Goal: Information Seeking & Learning: Check status

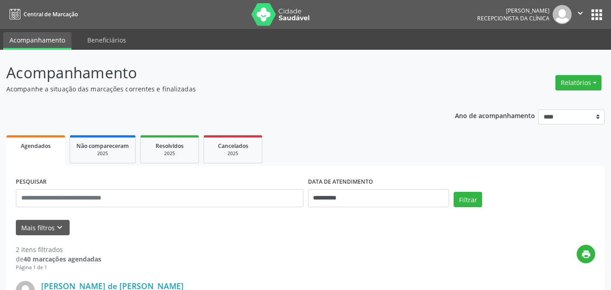
click at [325, 87] on p "Acompanhe a situação das marcações correntes e finalizadas" at bounding box center [215, 89] width 419 height 10
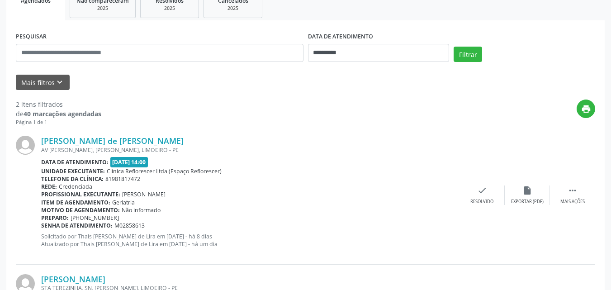
scroll to position [138, 0]
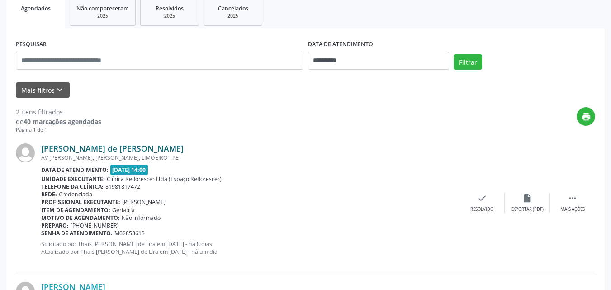
click at [89, 148] on link "[PERSON_NAME] de [PERSON_NAME]" at bounding box center [112, 148] width 143 height 10
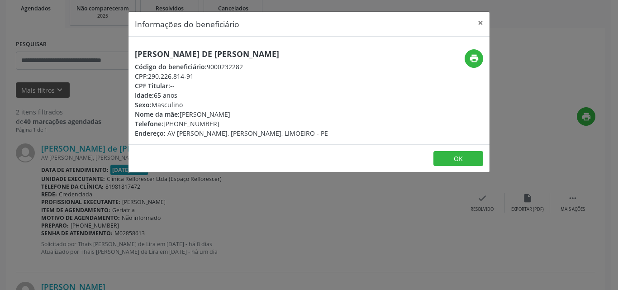
drag, startPoint x: 148, startPoint y: 73, endPoint x: 203, endPoint y: 73, distance: 55.2
click at [203, 73] on div "CPF: 290.226.814-91" at bounding box center [231, 77] width 193 height 10
copy div "290.226.814-91"
click at [475, 60] on icon "print" at bounding box center [474, 58] width 10 height 10
click at [450, 155] on button "OK" at bounding box center [459, 158] width 50 height 15
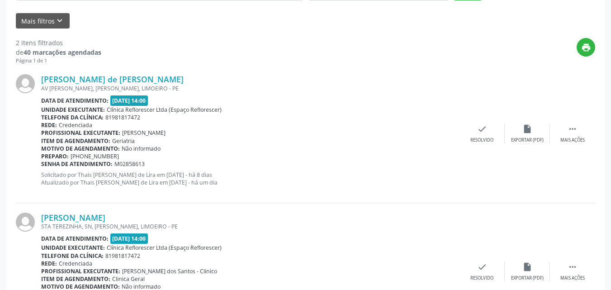
scroll to position [273, 0]
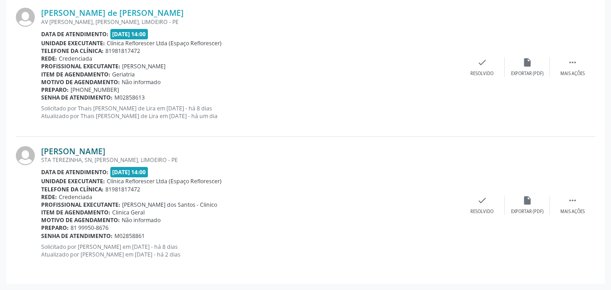
click at [105, 153] on link "[PERSON_NAME]" at bounding box center [73, 151] width 64 height 10
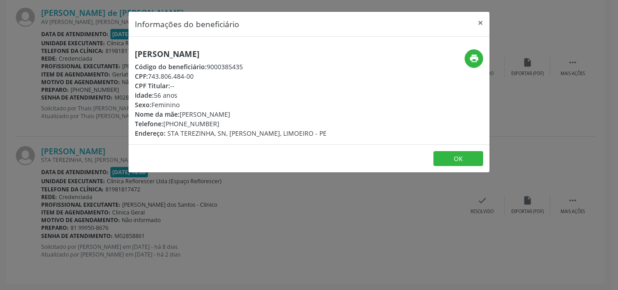
drag, startPoint x: 150, startPoint y: 74, endPoint x: 209, endPoint y: 76, distance: 58.8
click at [209, 76] on div "CPF: 743.806.484-00" at bounding box center [231, 77] width 192 height 10
copy div "743.806.484-00"
click at [453, 150] on footer "OK" at bounding box center [309, 158] width 361 height 29
click at [452, 154] on button "OK" at bounding box center [459, 158] width 50 height 15
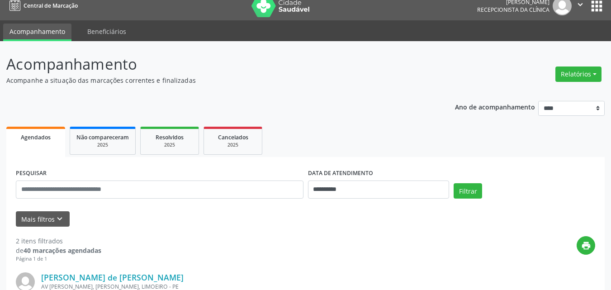
scroll to position [0, 0]
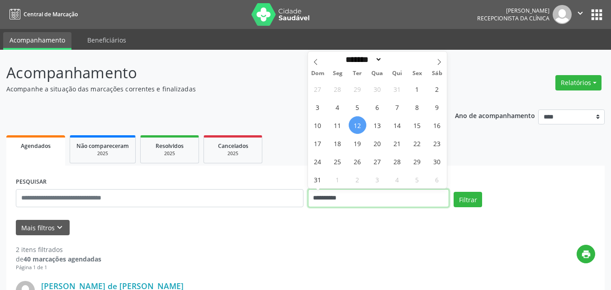
click at [363, 198] on input "**********" at bounding box center [379, 198] width 142 height 18
click at [401, 124] on span "14" at bounding box center [398, 125] width 18 height 18
type input "**********"
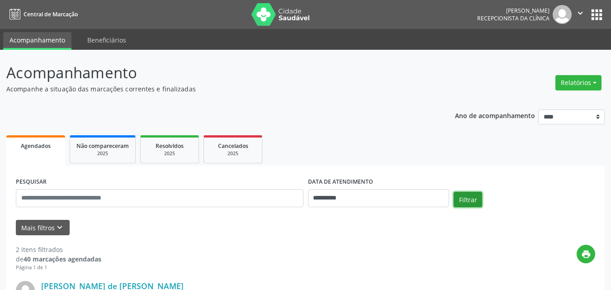
click at [473, 197] on button "Filtrar" at bounding box center [468, 199] width 29 height 15
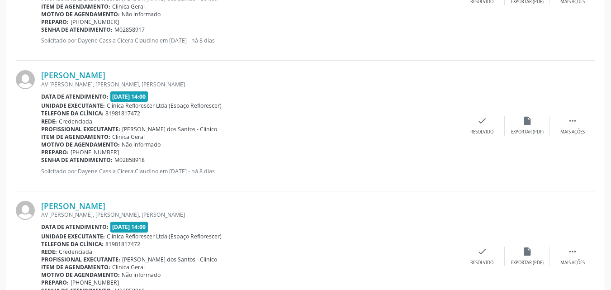
scroll to position [910, 0]
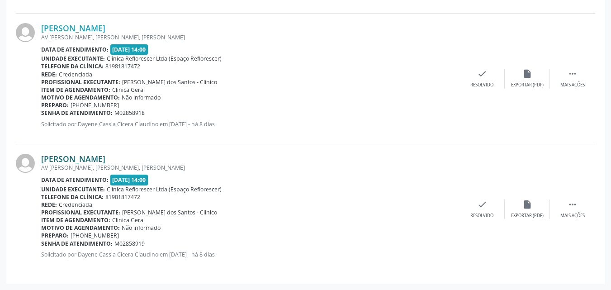
click at [82, 157] on link "[PERSON_NAME]" at bounding box center [73, 159] width 64 height 10
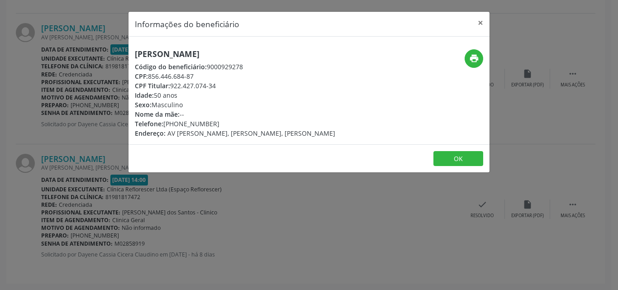
drag, startPoint x: 149, startPoint y: 77, endPoint x: 234, endPoint y: 74, distance: 84.2
click at [234, 74] on div "CPF: 856.446.684-87" at bounding box center [235, 77] width 200 height 10
copy div "856.446.684-87"
click at [448, 154] on button "OK" at bounding box center [459, 158] width 50 height 15
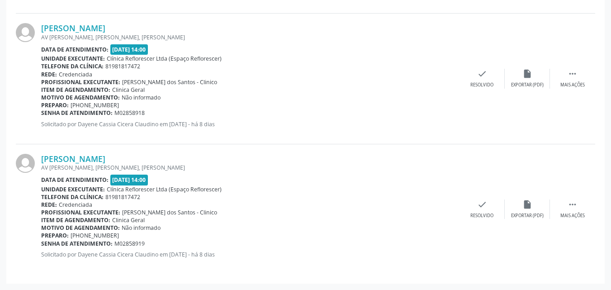
click at [340, 105] on div "Preparo: (81) 99461-2053" at bounding box center [250, 105] width 419 height 8
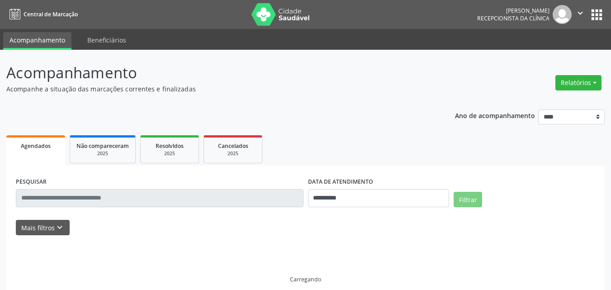
scroll to position [10, 0]
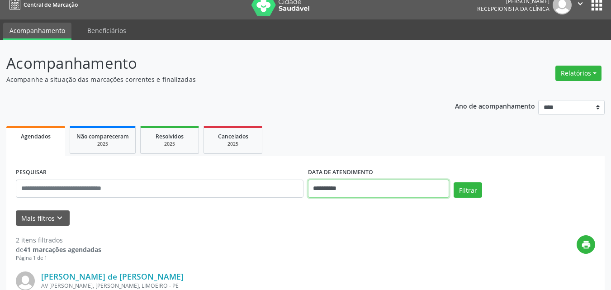
click at [357, 190] on input "**********" at bounding box center [379, 189] width 142 height 18
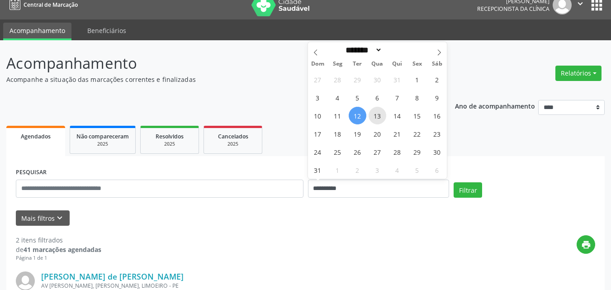
click at [375, 117] on span "13" at bounding box center [378, 116] width 18 height 18
type input "**********"
click at [375, 117] on span "13" at bounding box center [378, 116] width 18 height 18
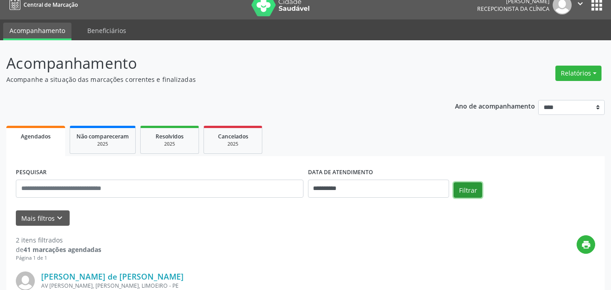
click at [465, 191] on button "Filtrar" at bounding box center [468, 189] width 29 height 15
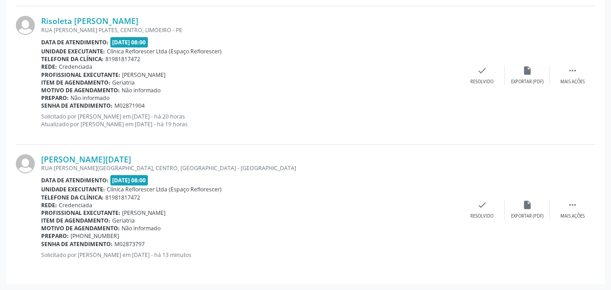
scroll to position [957, 0]
click at [105, 162] on link "Maria Lucia Moreira de Mendonca" at bounding box center [86, 159] width 90 height 10
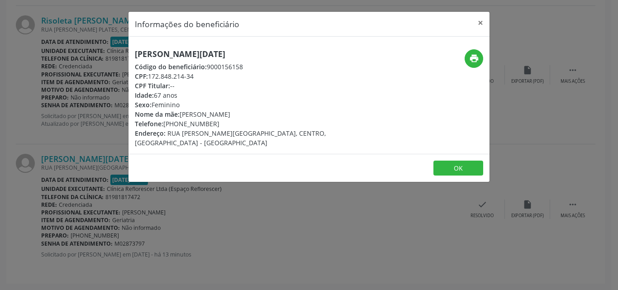
drag, startPoint x: 135, startPoint y: 50, endPoint x: 328, endPoint y: 55, distance: 192.4
click at [328, 55] on div "Maria Lucia Moreira de Mendonca Código do beneficiário: 9000156158 CPF: 172.848…" at bounding box center [249, 98] width 241 height 98
copy h5 "Maria Lucia Moreira de Mendonca"
click at [474, 57] on icon "print" at bounding box center [474, 58] width 10 height 10
drag, startPoint x: 208, startPoint y: 69, endPoint x: 258, endPoint y: 69, distance: 50.2
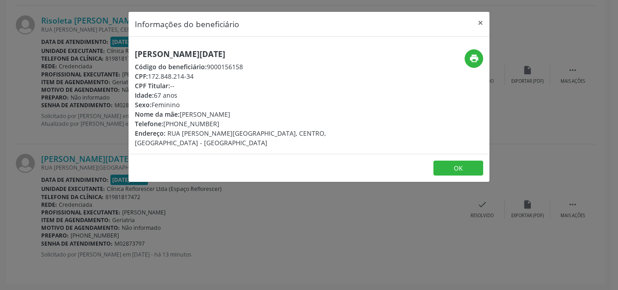
click at [258, 69] on div "Código do beneficiário: 9000156158" at bounding box center [249, 67] width 228 height 10
copy div "9000156158"
drag, startPoint x: 151, startPoint y: 75, endPoint x: 195, endPoint y: 76, distance: 44.4
click at [195, 76] on div "CPF: 172.848.214-34" at bounding box center [249, 77] width 228 height 10
copy div "172.848.214-34"
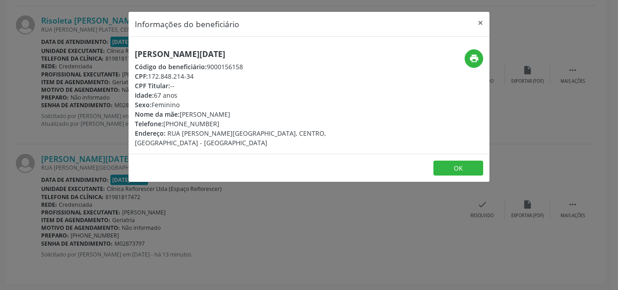
drag, startPoint x: 163, startPoint y: 122, endPoint x: 220, endPoint y: 121, distance: 56.6
click at [220, 121] on div "Telefone: (81) 99440-2275" at bounding box center [249, 124] width 228 height 10
copy div "(81) 99440-2275"
drag, startPoint x: 150, startPoint y: 75, endPoint x: 208, endPoint y: 74, distance: 57.9
click at [208, 74] on div "CPF: 172.848.214-34" at bounding box center [249, 77] width 228 height 10
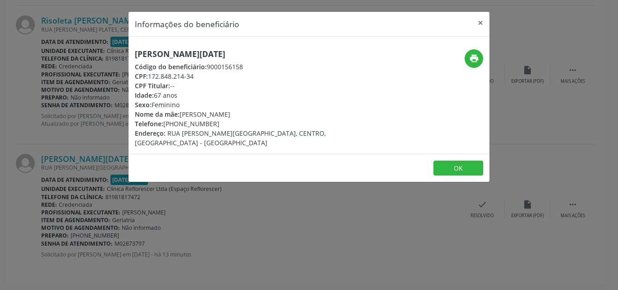
copy div "172.848.214-34"
click at [445, 161] on button "OK" at bounding box center [459, 168] width 50 height 15
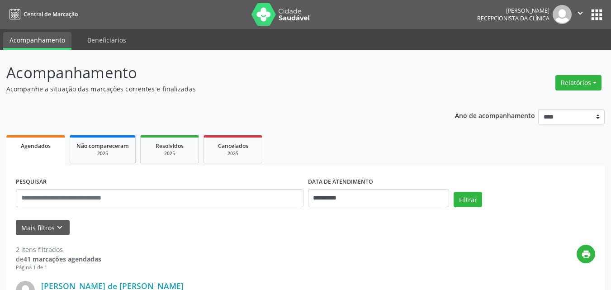
click at [348, 80] on p "Acompanhamento" at bounding box center [215, 73] width 419 height 23
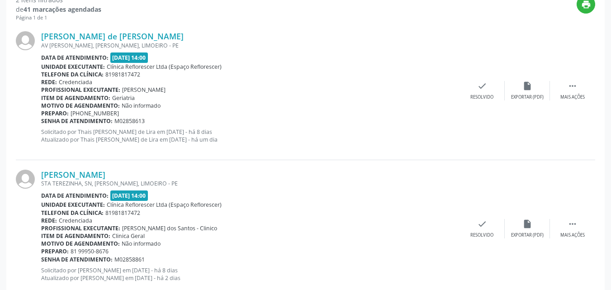
scroll to position [228, 0]
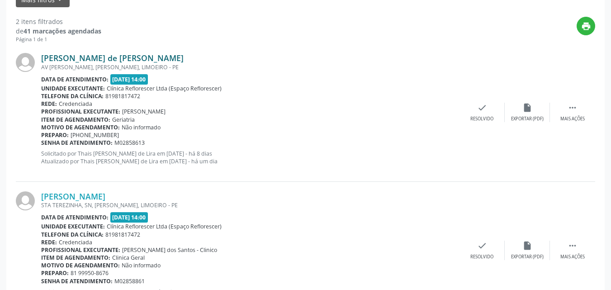
click at [119, 62] on link "[PERSON_NAME] de [PERSON_NAME]" at bounding box center [112, 58] width 143 height 10
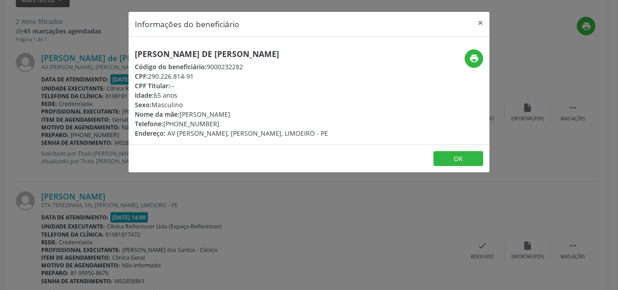
drag, startPoint x: 149, startPoint y: 76, endPoint x: 200, endPoint y: 76, distance: 50.2
click at [200, 76] on div "CPF: 290.226.814-91" at bounding box center [231, 77] width 193 height 10
copy div "290.226.814-91"
click at [454, 154] on button "OK" at bounding box center [459, 158] width 50 height 15
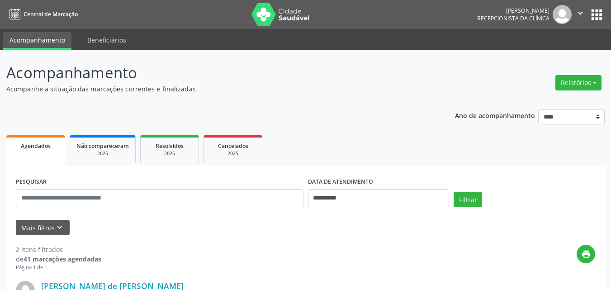
click at [383, 85] on p "Acompanhe a situação das marcações correntes e finalizadas" at bounding box center [215, 89] width 419 height 10
click at [363, 201] on input "**********" at bounding box center [379, 198] width 142 height 18
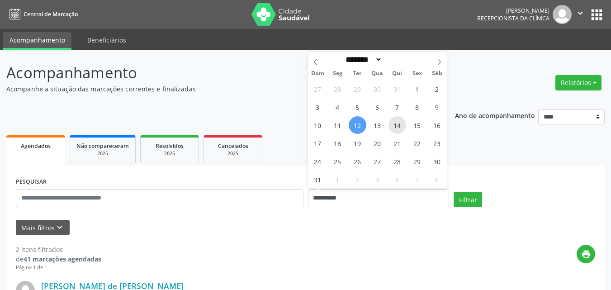
click at [391, 131] on span "14" at bounding box center [398, 125] width 18 height 18
type input "**********"
click at [391, 131] on span "14" at bounding box center [398, 125] width 18 height 18
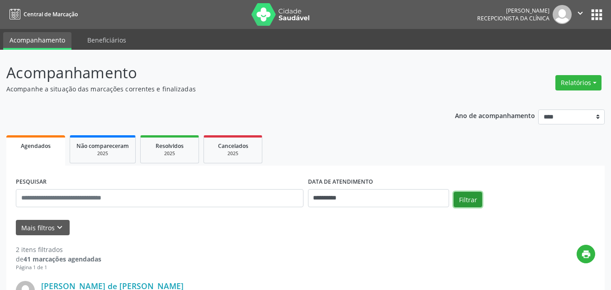
click at [464, 203] on button "Filtrar" at bounding box center [468, 199] width 29 height 15
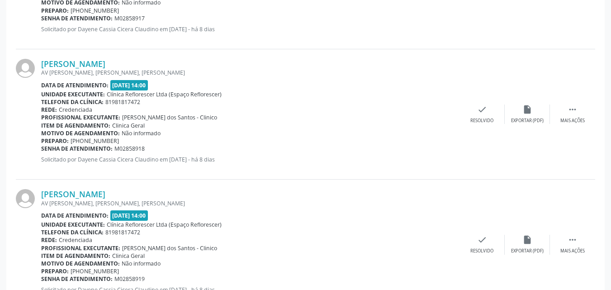
scroll to position [941, 0]
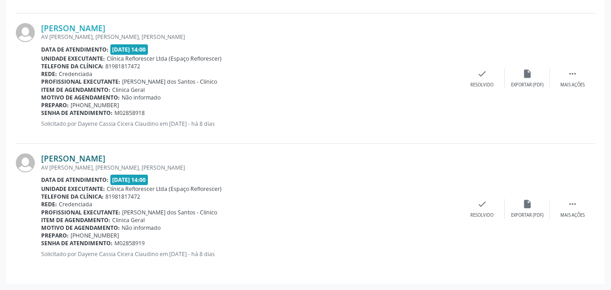
click at [74, 156] on link "Josevaldo Daniel da Silva" at bounding box center [73, 158] width 64 height 10
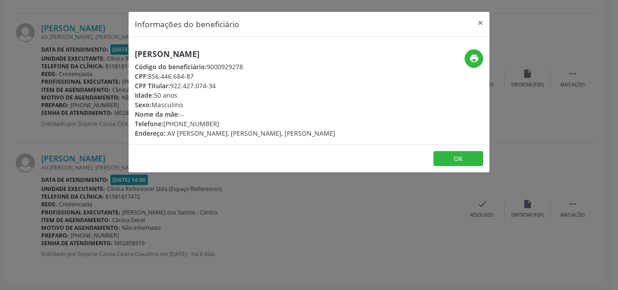
drag, startPoint x: 149, startPoint y: 75, endPoint x: 227, endPoint y: 77, distance: 77.9
click at [227, 77] on div "CPF: 856.446.684-87" at bounding box center [235, 77] width 200 height 10
copy div "856.446.684-87"
click at [453, 159] on button "OK" at bounding box center [459, 158] width 50 height 15
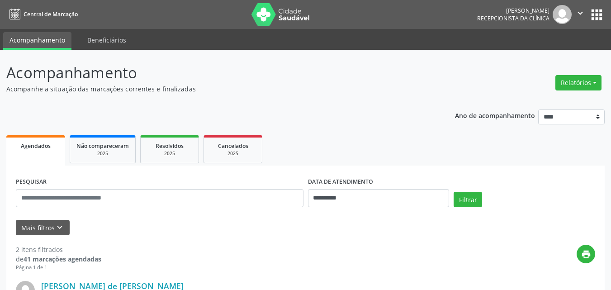
click at [284, 77] on p "Acompanhamento" at bounding box center [215, 73] width 419 height 23
click at [299, 92] on p "Acompanhe a situação das marcações correntes e finalizadas" at bounding box center [215, 89] width 419 height 10
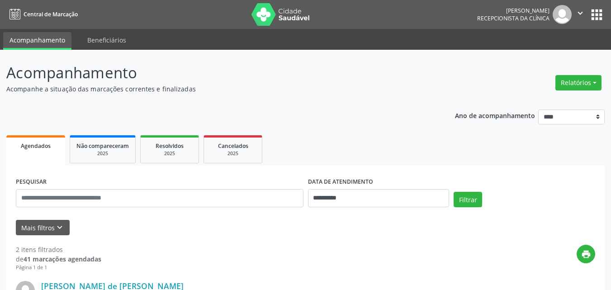
click at [333, 84] on p "Acompanhe a situação das marcações correntes e finalizadas" at bounding box center [215, 89] width 419 height 10
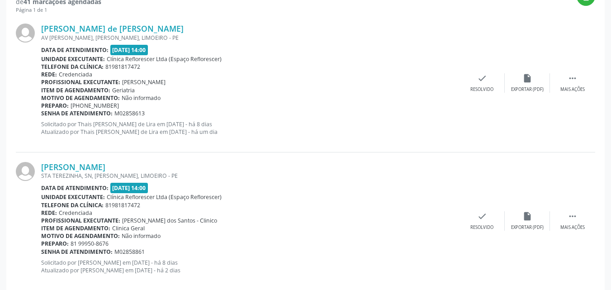
scroll to position [273, 0]
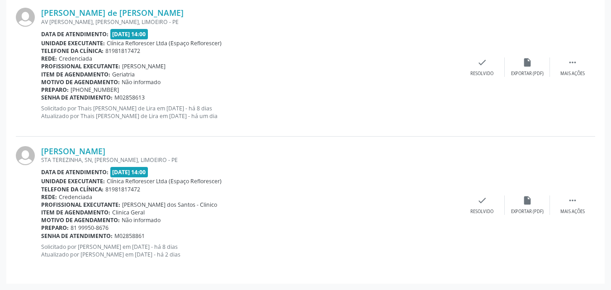
click at [360, 150] on div "[PERSON_NAME]" at bounding box center [250, 151] width 419 height 10
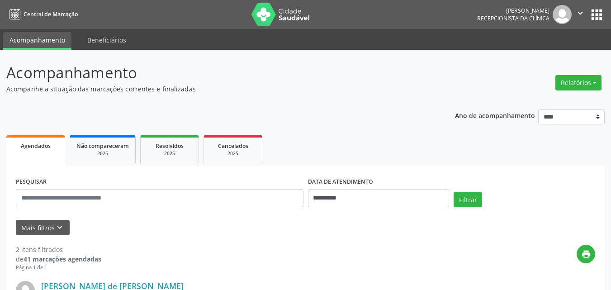
click at [319, 86] on p "Acompanhe a situação das marcações correntes e finalizadas" at bounding box center [215, 89] width 419 height 10
click at [256, 90] on p "Acompanhe a situação das marcações correntes e finalizadas" at bounding box center [215, 89] width 419 height 10
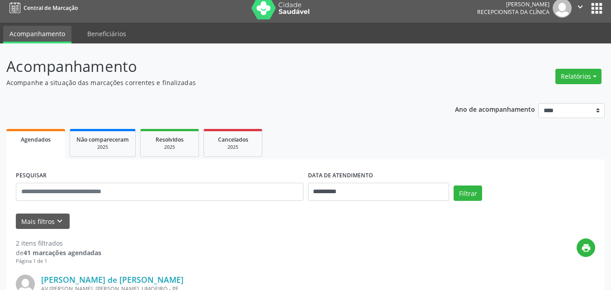
scroll to position [226, 0]
